Goal: Task Accomplishment & Management: Manage account settings

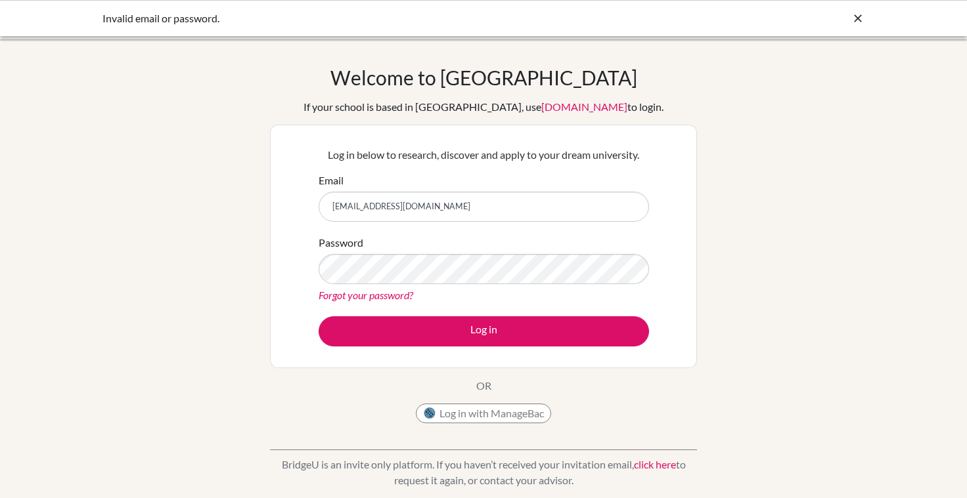
click at [483, 331] on button "Log in" at bounding box center [484, 332] width 330 height 30
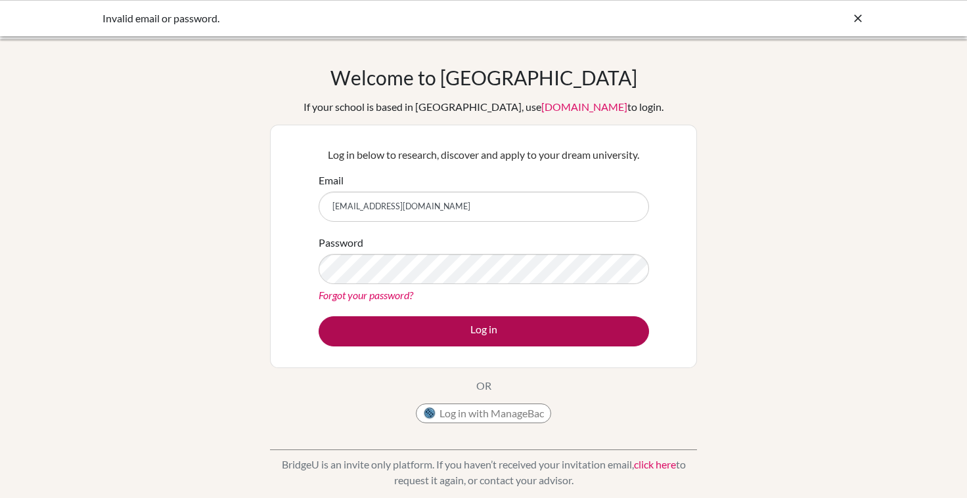
click at [577, 329] on button "Log in" at bounding box center [484, 332] width 330 height 30
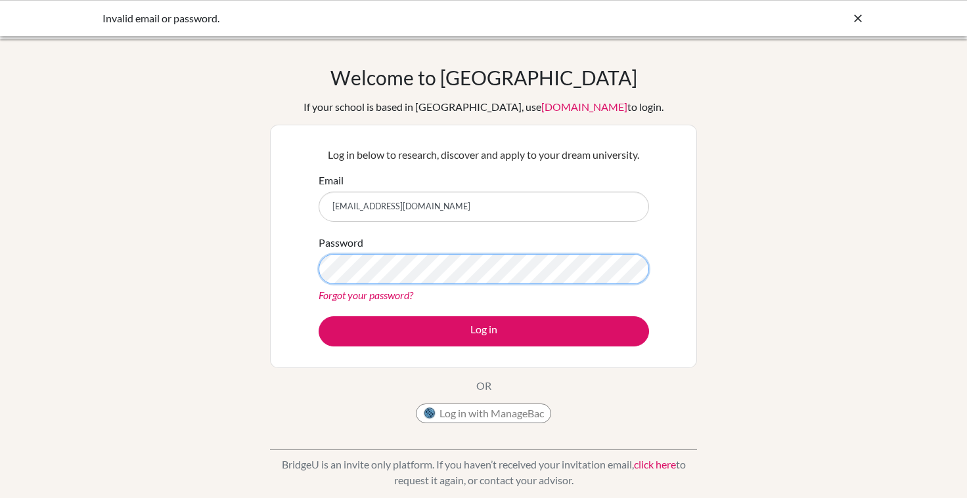
click at [278, 265] on div "Log in below to research, discover and apply to your dream university. Email [E…" at bounding box center [483, 247] width 427 height 244
click at [483, 331] on button "Log in" at bounding box center [484, 332] width 330 height 30
click at [573, 110] on link "[DOMAIN_NAME]" at bounding box center [584, 106] width 86 height 12
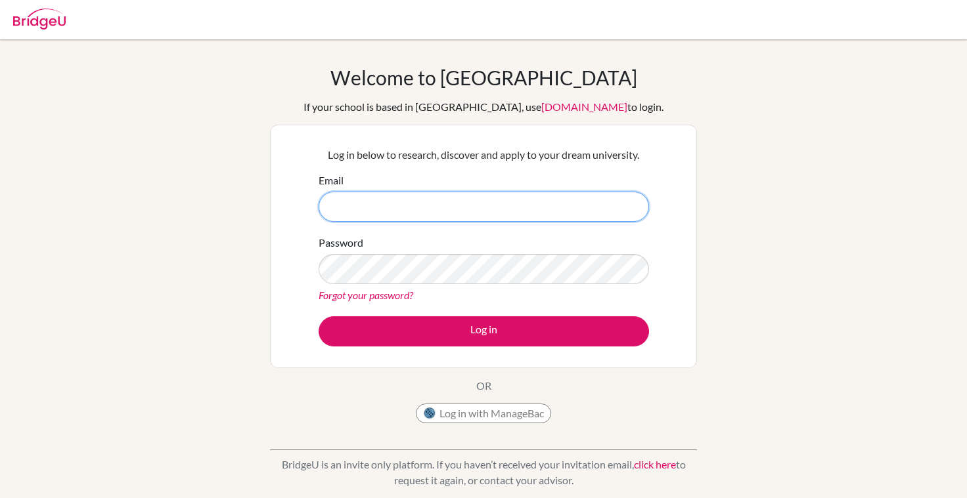
type input "[EMAIL_ADDRESS][DOMAIN_NAME]"
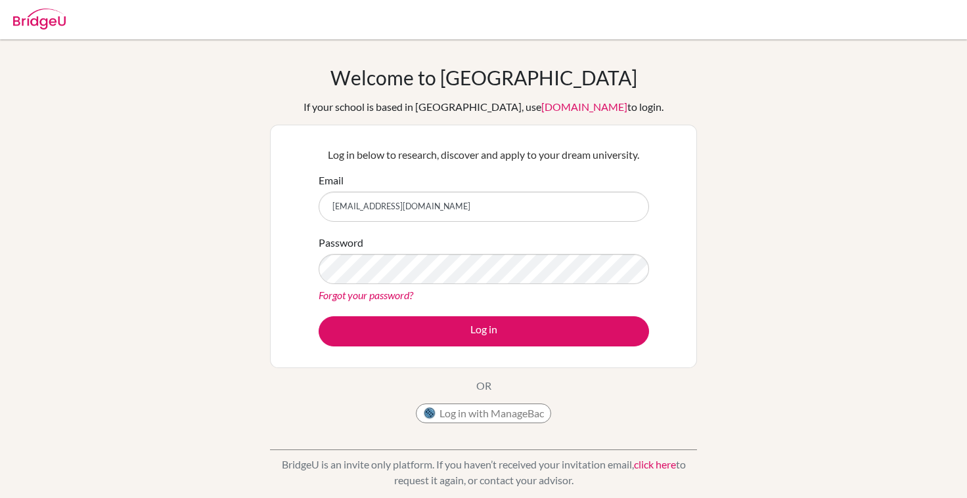
click at [368, 299] on link "Forgot your password?" at bounding box center [366, 295] width 95 height 12
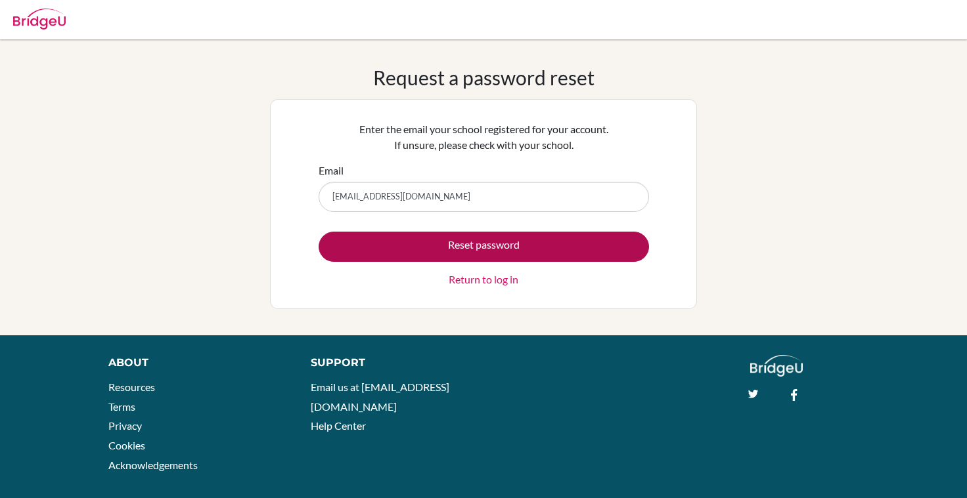
type input "[EMAIL_ADDRESS][DOMAIN_NAME]"
click at [483, 246] on button "Reset password" at bounding box center [484, 247] width 330 height 30
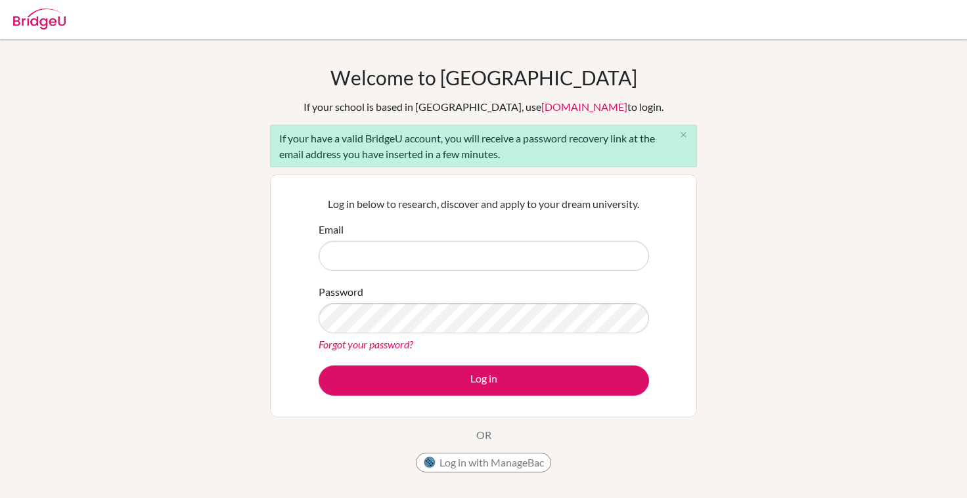
click at [433, 223] on div "Email" at bounding box center [484, 246] width 330 height 49
click at [345, 268] on input "Email" at bounding box center [484, 256] width 330 height 30
type input "[EMAIL_ADDRESS][DOMAIN_NAME]"
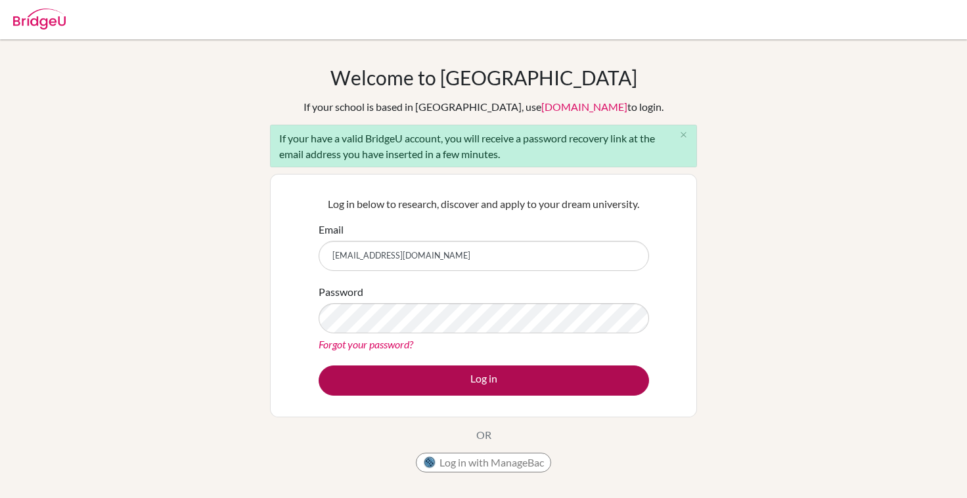
click at [486, 384] on button "Log in" at bounding box center [484, 381] width 330 height 30
